Goal: Information Seeking & Learning: Learn about a topic

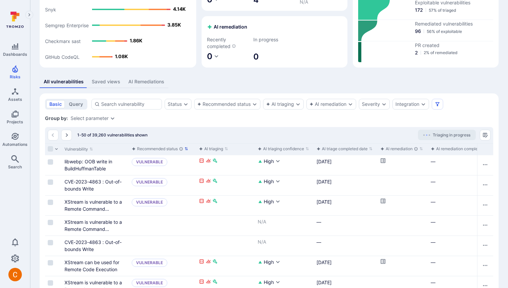
scroll to position [91, 0]
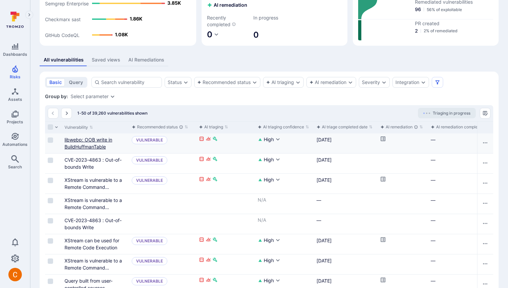
click at [93, 141] on link "libwebp: OOB write in BuildHuffmanTable" at bounding box center [89, 143] width 48 height 13
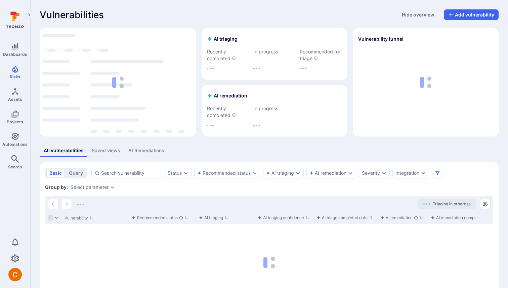
scroll to position [53, 0]
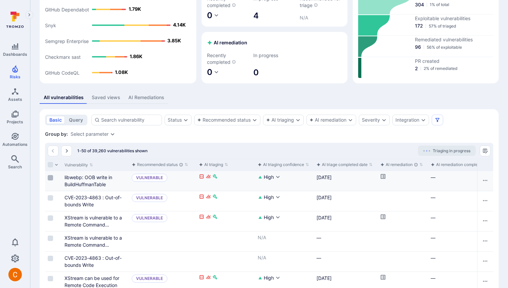
click at [52, 177] on input "Select row" at bounding box center [50, 177] width 5 height 5
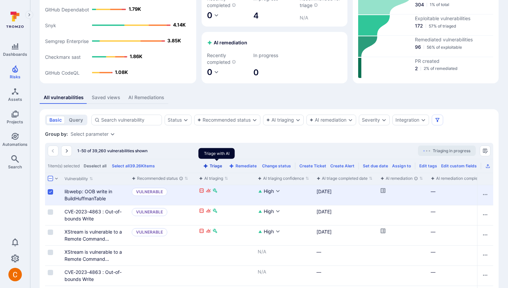
click at [209, 168] on icon "Triage with AI" at bounding box center [205, 165] width 5 height 5
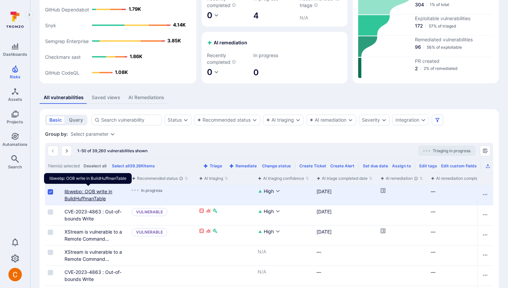
click at [90, 196] on link "libwebp: OOB write in BuildHuffmanTable" at bounding box center [89, 195] width 48 height 13
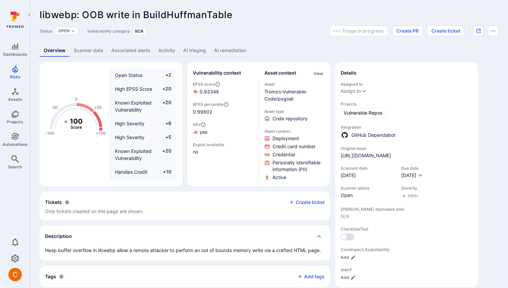
click at [196, 49] on link "AI triaging" at bounding box center [194, 50] width 31 height 12
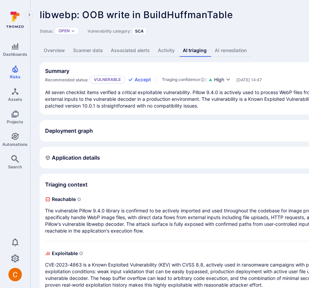
click at [176, 125] on div "Deployment graph View full size" at bounding box center [250, 130] width 411 height 11
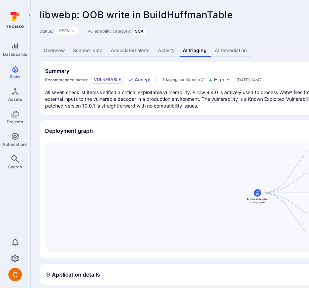
click at [176, 125] on div "Deployment graph View full size" at bounding box center [250, 130] width 411 height 11
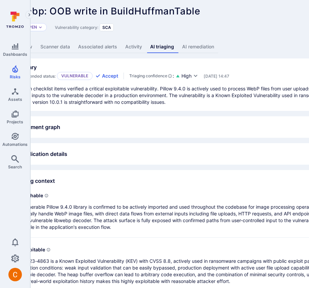
scroll to position [4, 0]
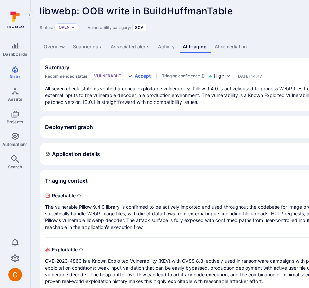
click at [116, 153] on div "Application details" at bounding box center [257, 154] width 424 height 11
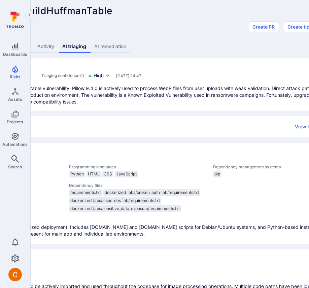
scroll to position [4, 0]
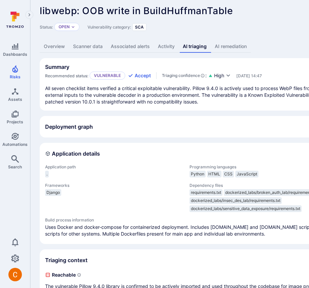
click at [56, 46] on link "Overview" at bounding box center [54, 46] width 29 height 12
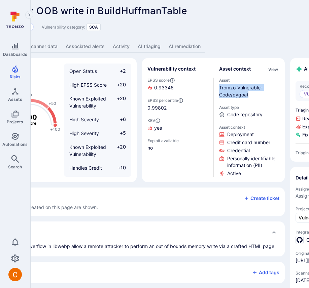
scroll to position [4, 0]
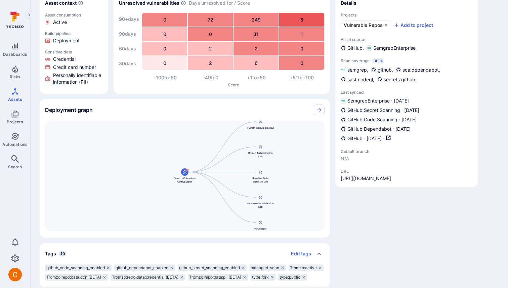
scroll to position [133, 0]
